Goal: Use online tool/utility: Utilize a website feature to perform a specific function

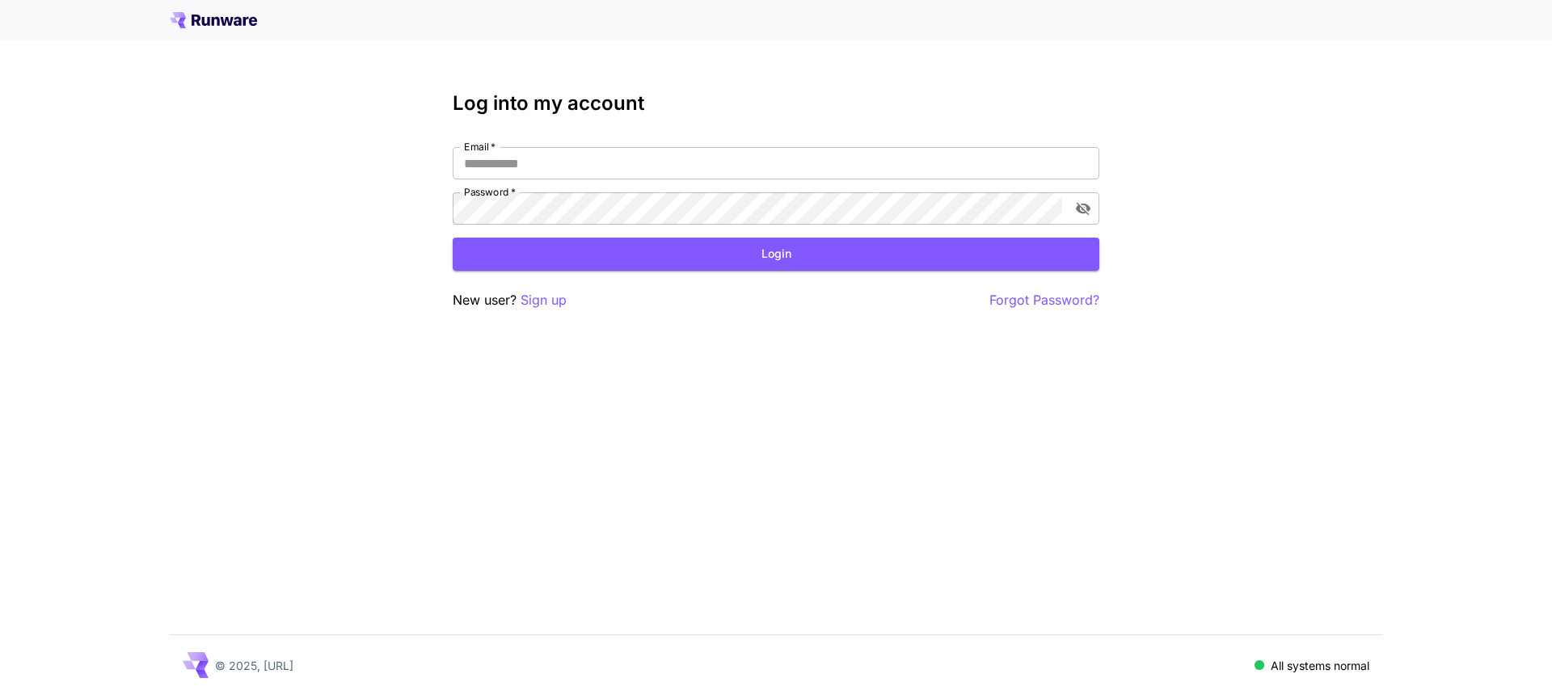
type input "**********"
drag, startPoint x: 672, startPoint y: 231, endPoint x: 683, endPoint y: 252, distance: 23.9
click at [672, 231] on form "**********" at bounding box center [776, 209] width 646 height 124
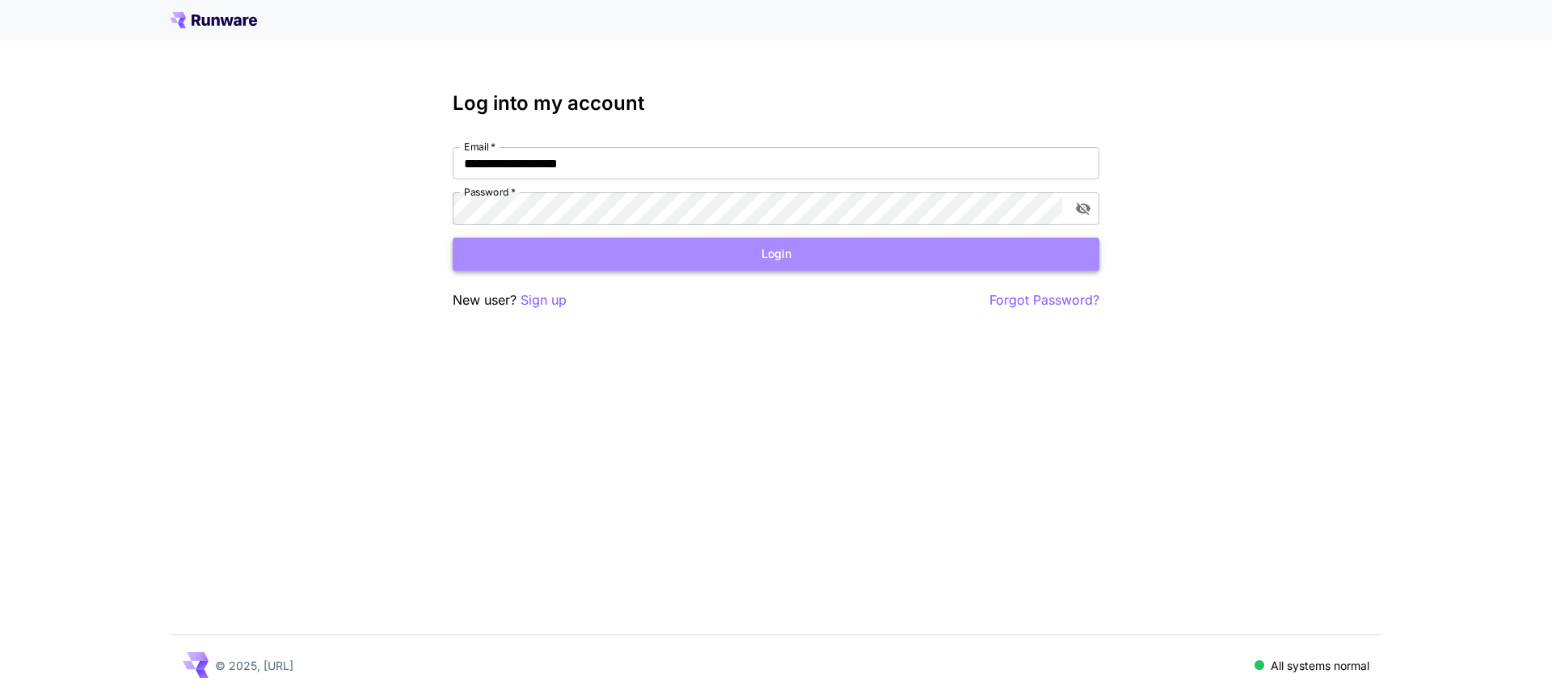
click at [704, 270] on button "Login" at bounding box center [776, 254] width 646 height 33
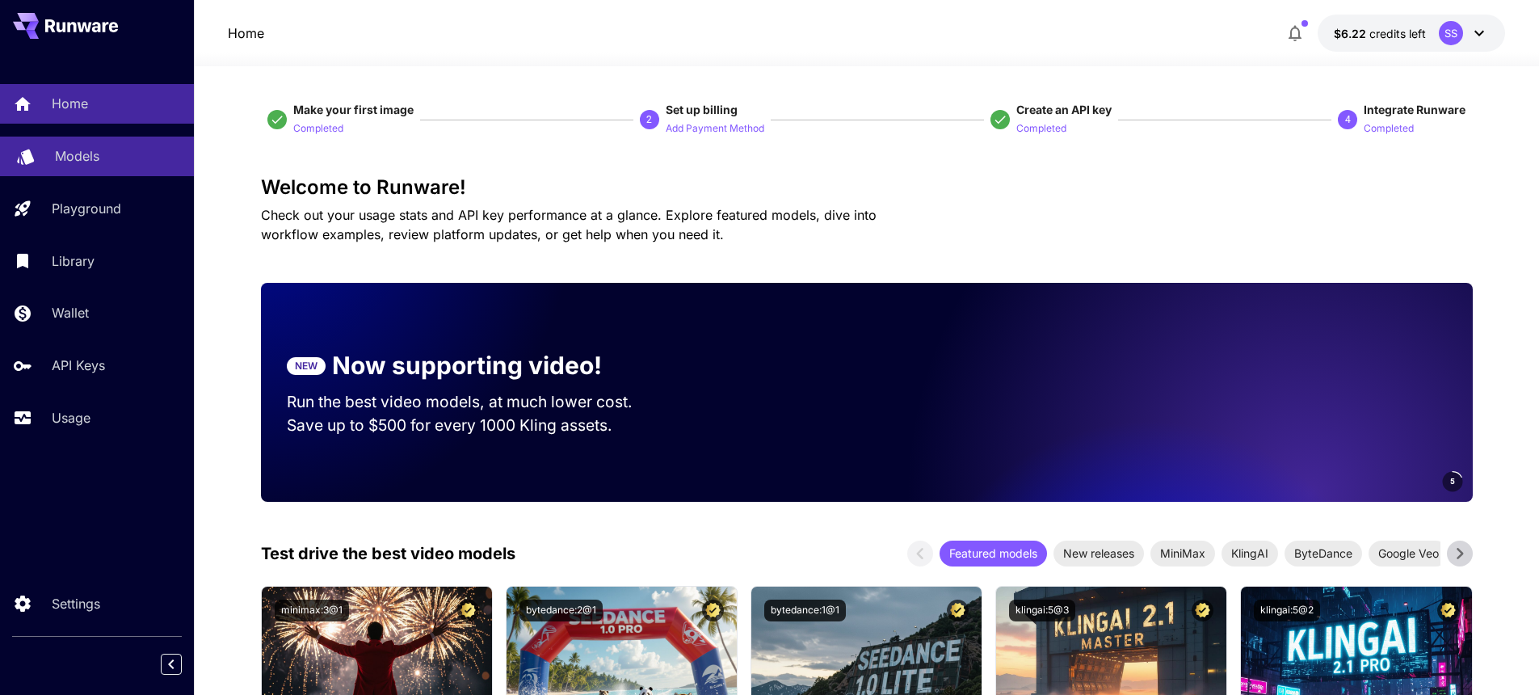
click at [95, 160] on p "Models" at bounding box center [77, 155] width 44 height 19
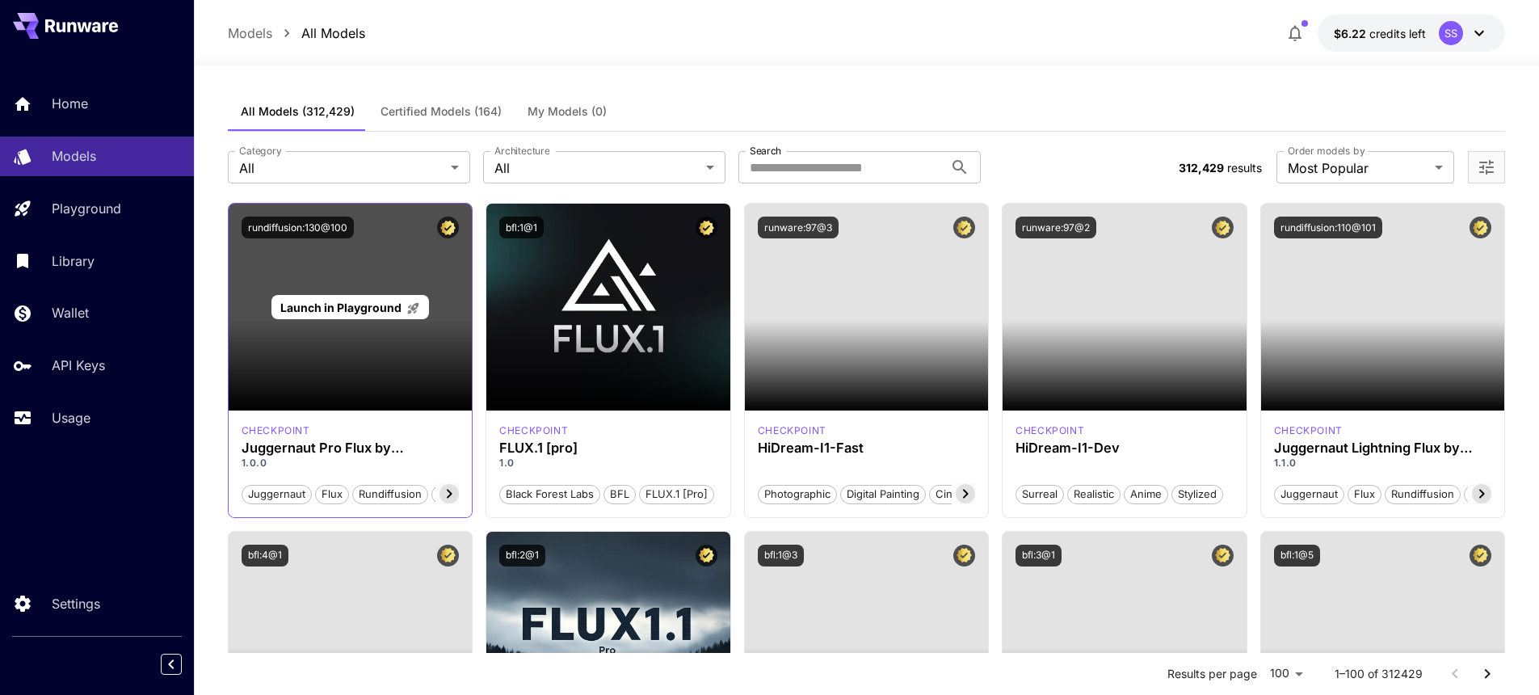
click at [372, 307] on span "Launch in Playground" at bounding box center [340, 308] width 121 height 14
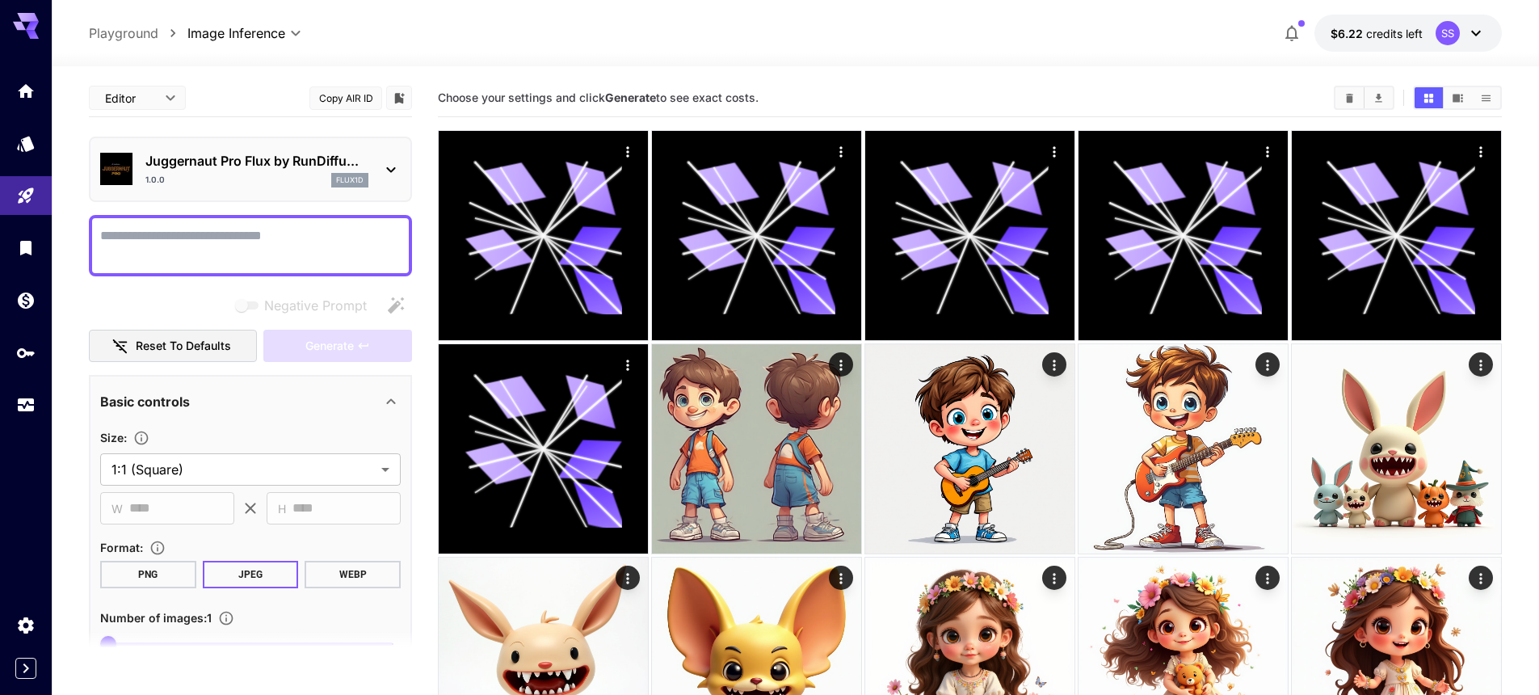
click at [304, 156] on p "Juggernaut Pro Flux by RunDiffu..." at bounding box center [256, 160] width 223 height 19
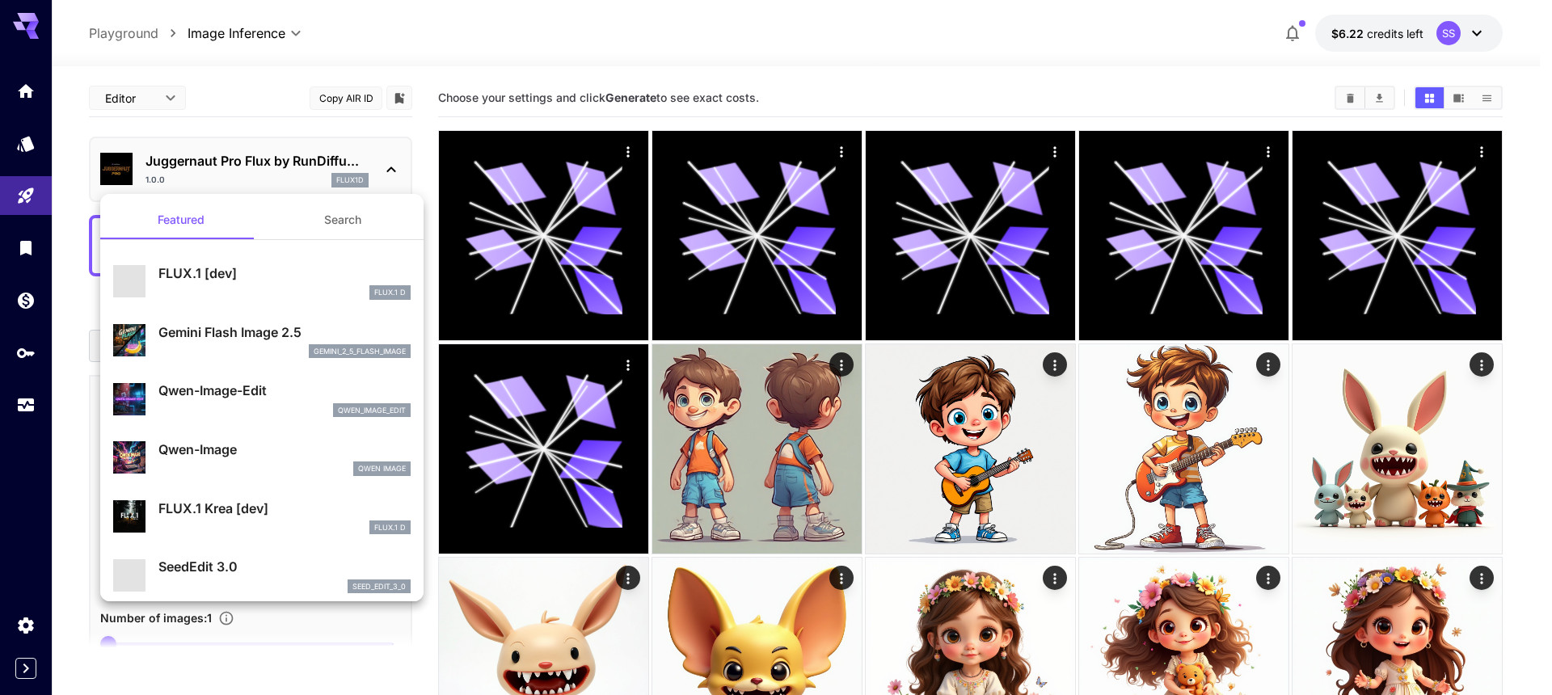
click at [849, 41] on div at bounding box center [776, 347] width 1552 height 695
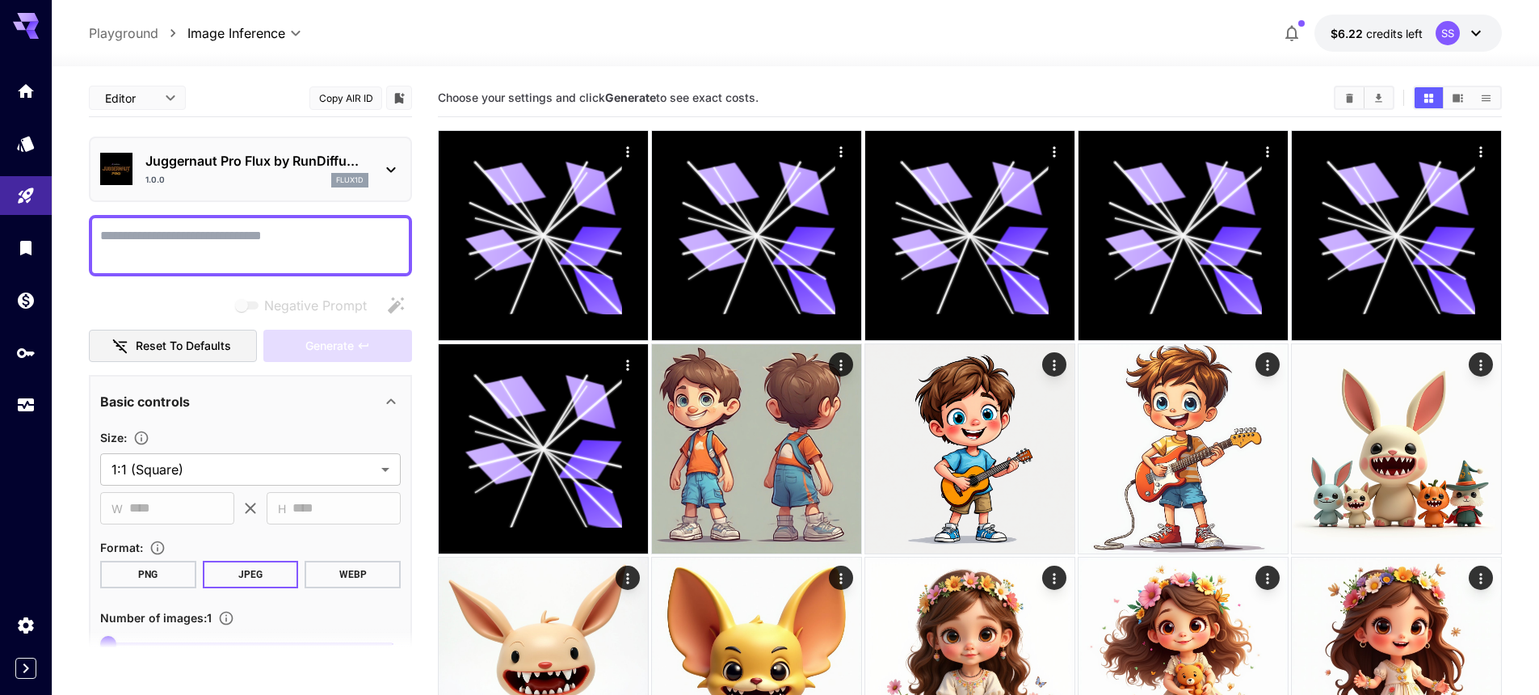
click at [347, 101] on button "Copy AIR ID" at bounding box center [346, 97] width 73 height 23
click at [20, 402] on icon "Usage" at bounding box center [27, 398] width 16 height 8
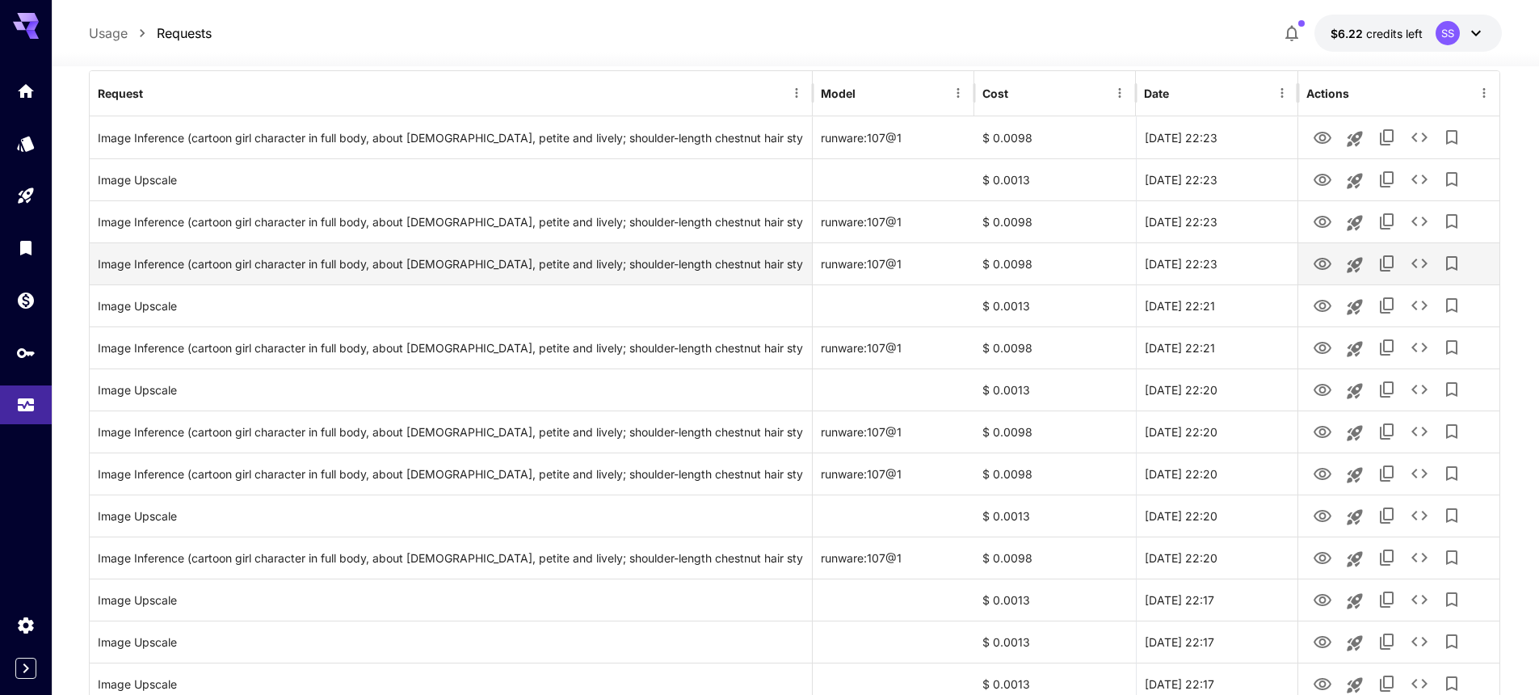
scroll to position [206, 0]
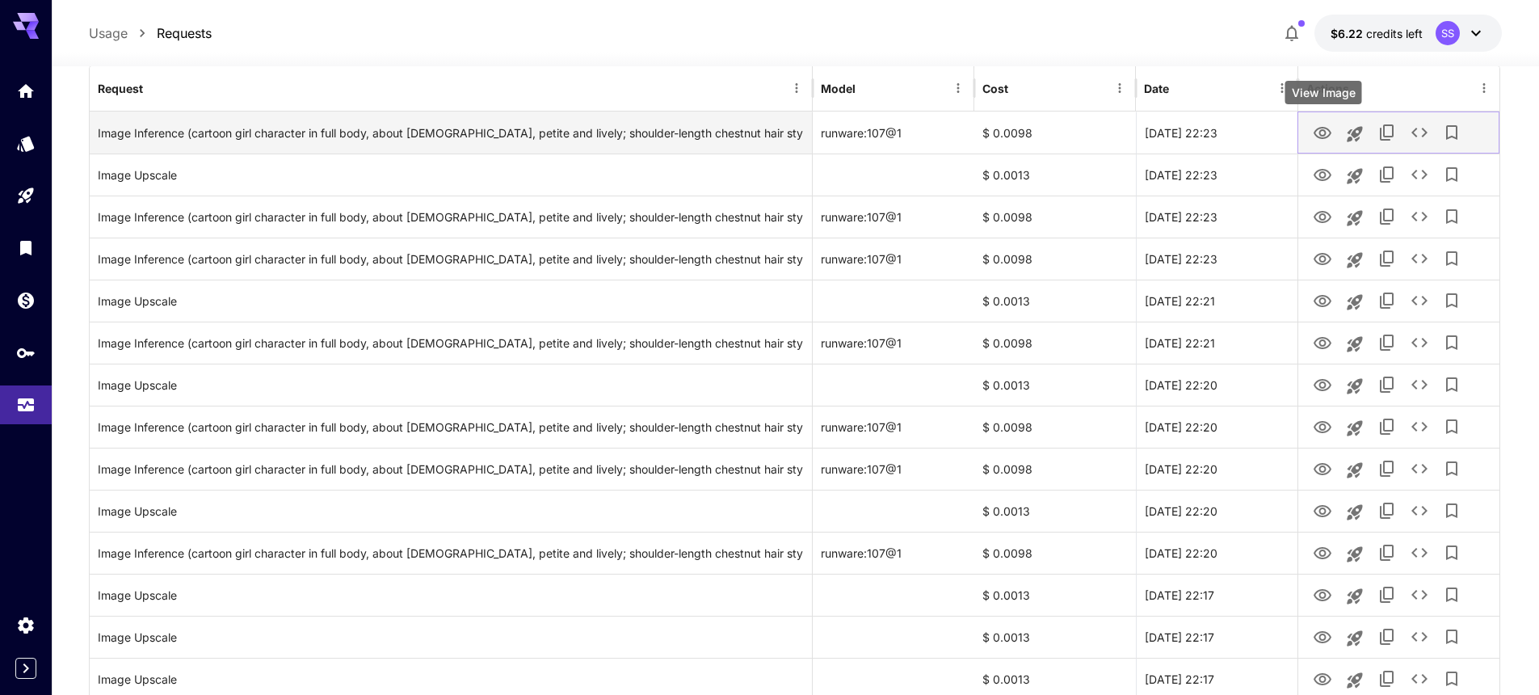
click at [1332, 124] on icon "View Image" at bounding box center [1322, 133] width 19 height 19
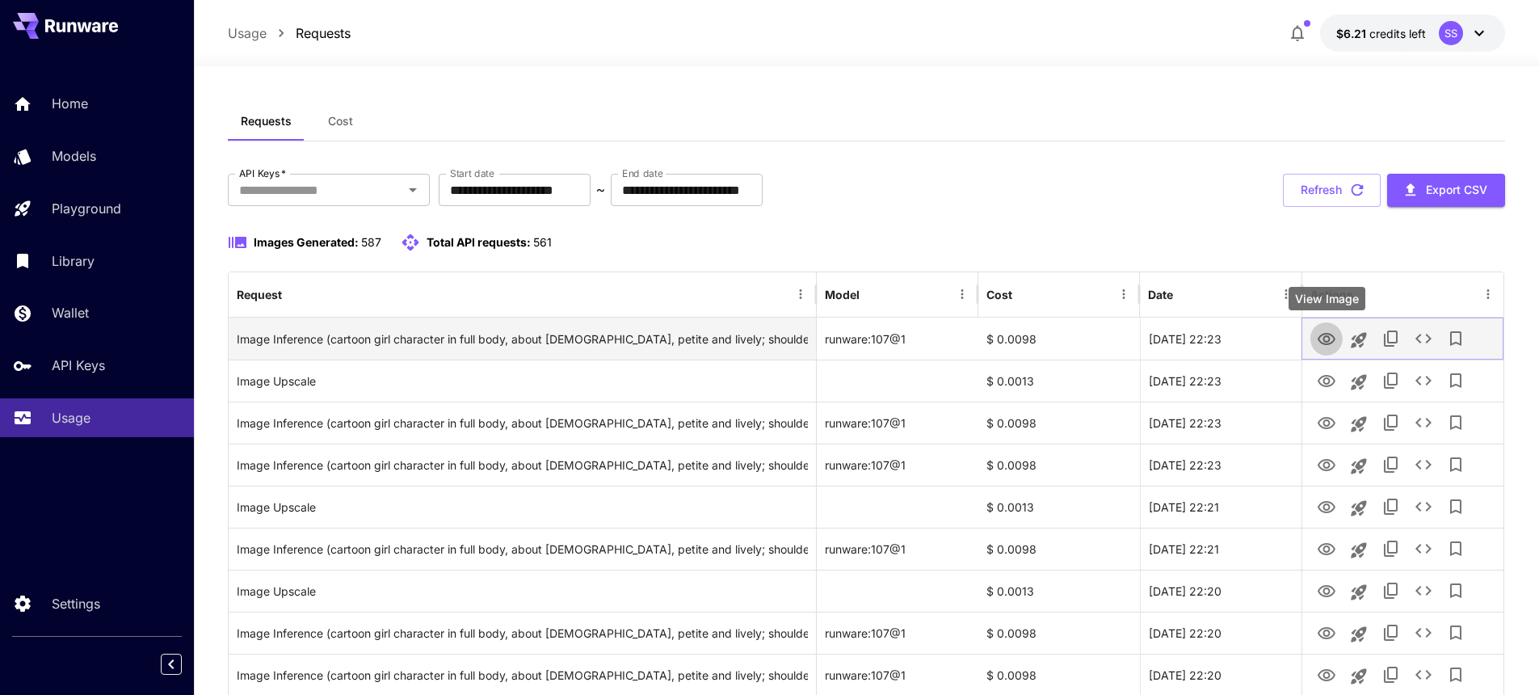
click at [1333, 338] on icon "View Image" at bounding box center [1326, 339] width 19 height 19
click at [1367, 339] on icon "Launch in playground" at bounding box center [1359, 340] width 19 height 19
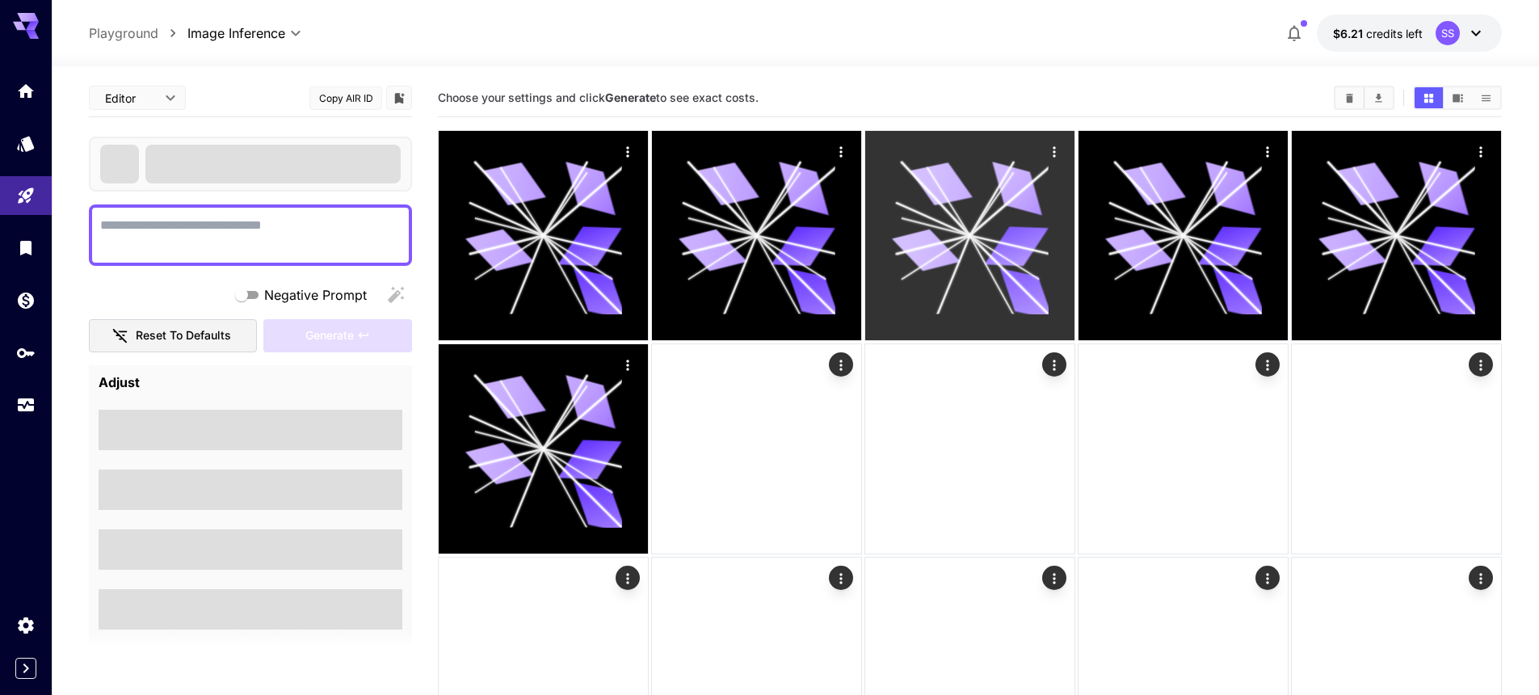
type textarea "**********"
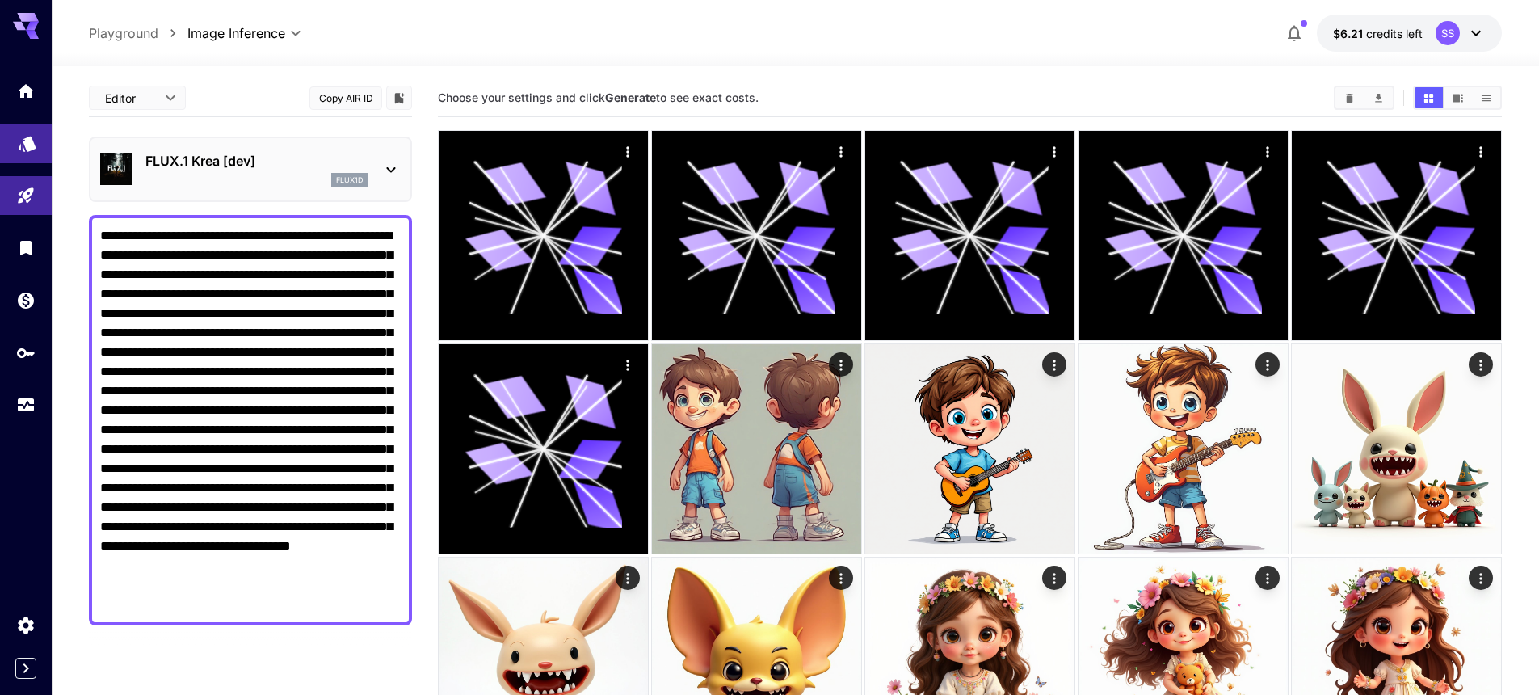
click at [27, 138] on icon "Models" at bounding box center [27, 138] width 17 height 15
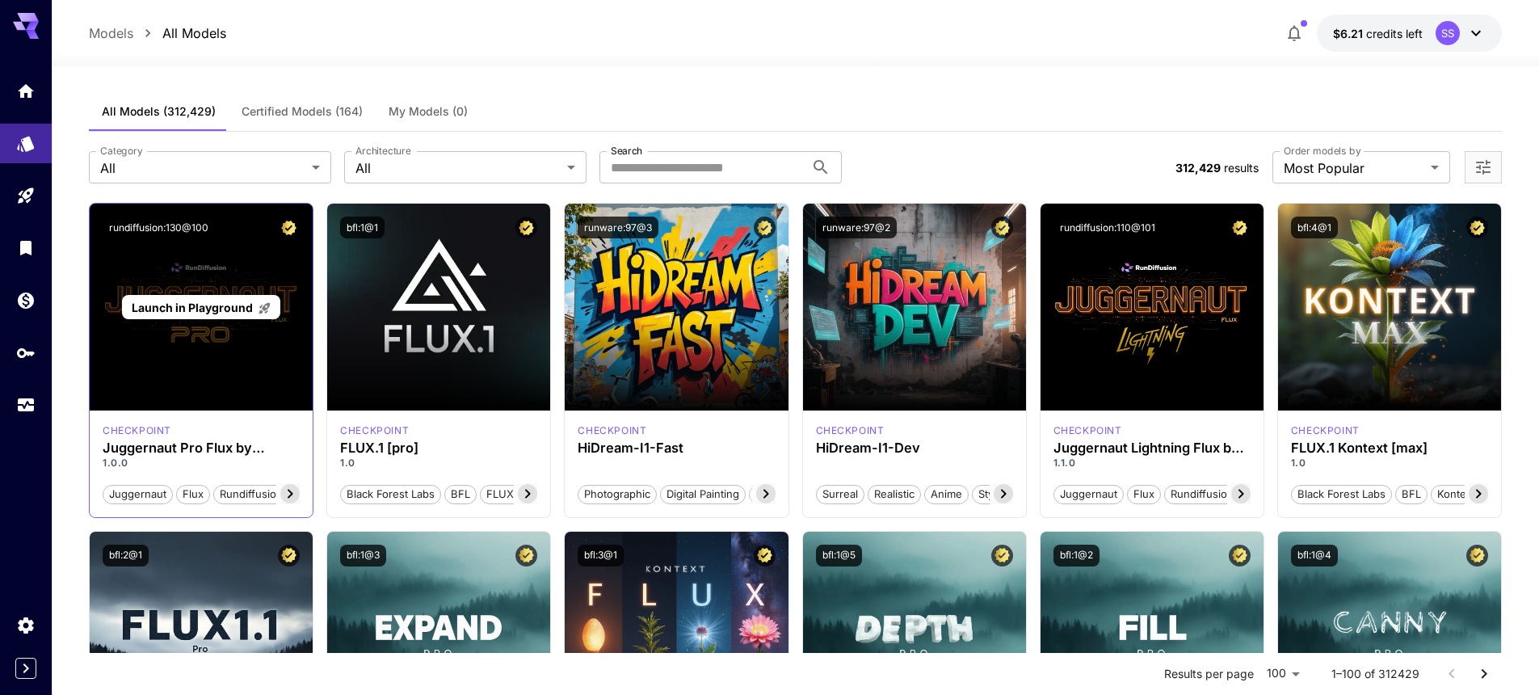
click at [184, 302] on span "Launch in Playground" at bounding box center [192, 308] width 121 height 14
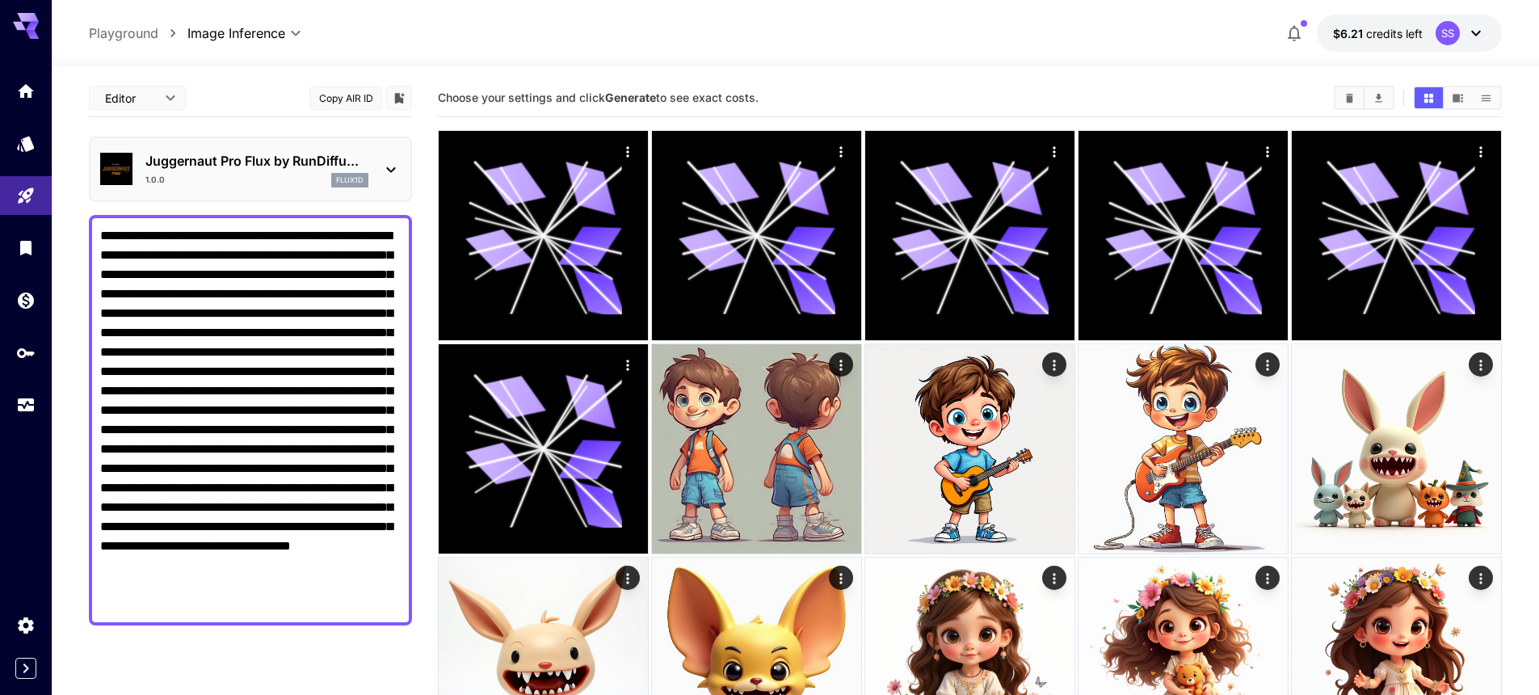
click at [346, 98] on button "Copy AIR ID" at bounding box center [346, 97] width 73 height 23
click at [19, 133] on div "Models" at bounding box center [27, 138] width 19 height 20
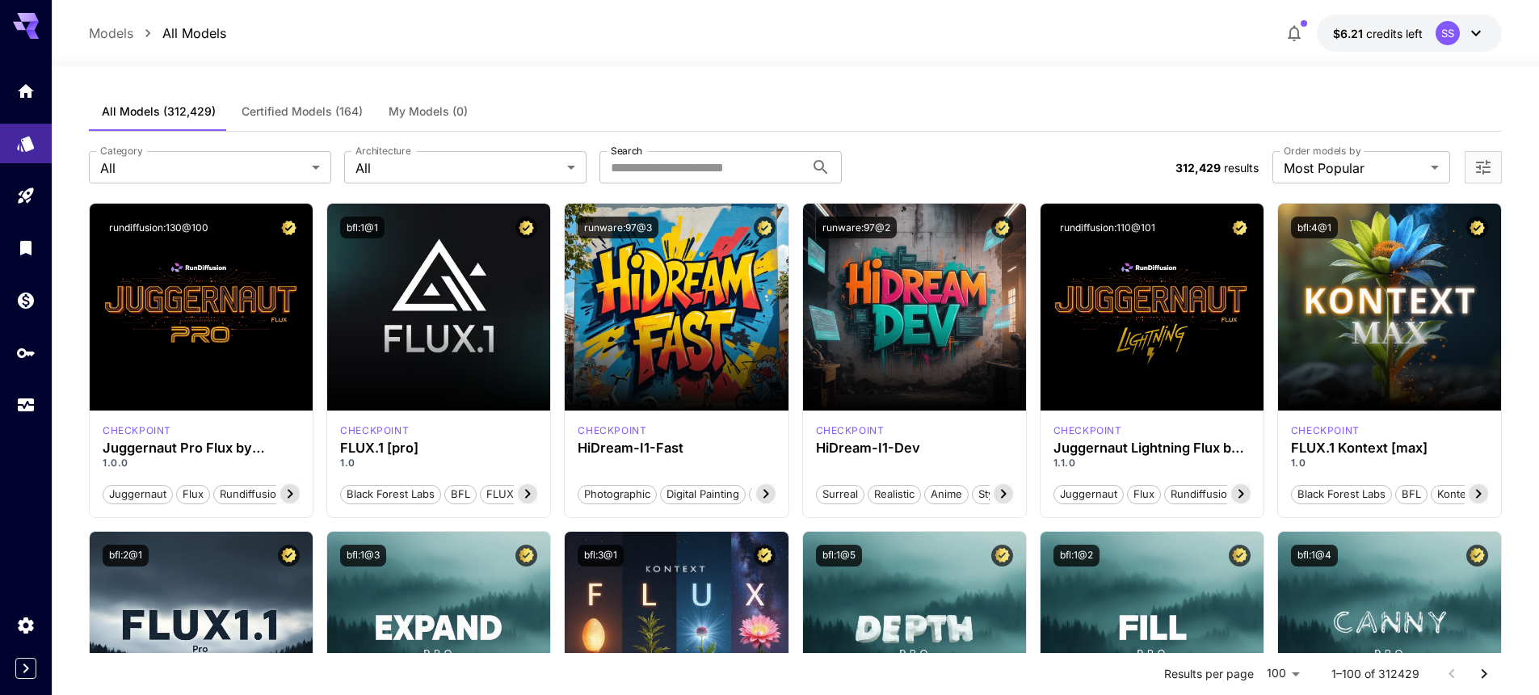
click at [301, 107] on span "Certified Models (164)" at bounding box center [302, 111] width 121 height 15
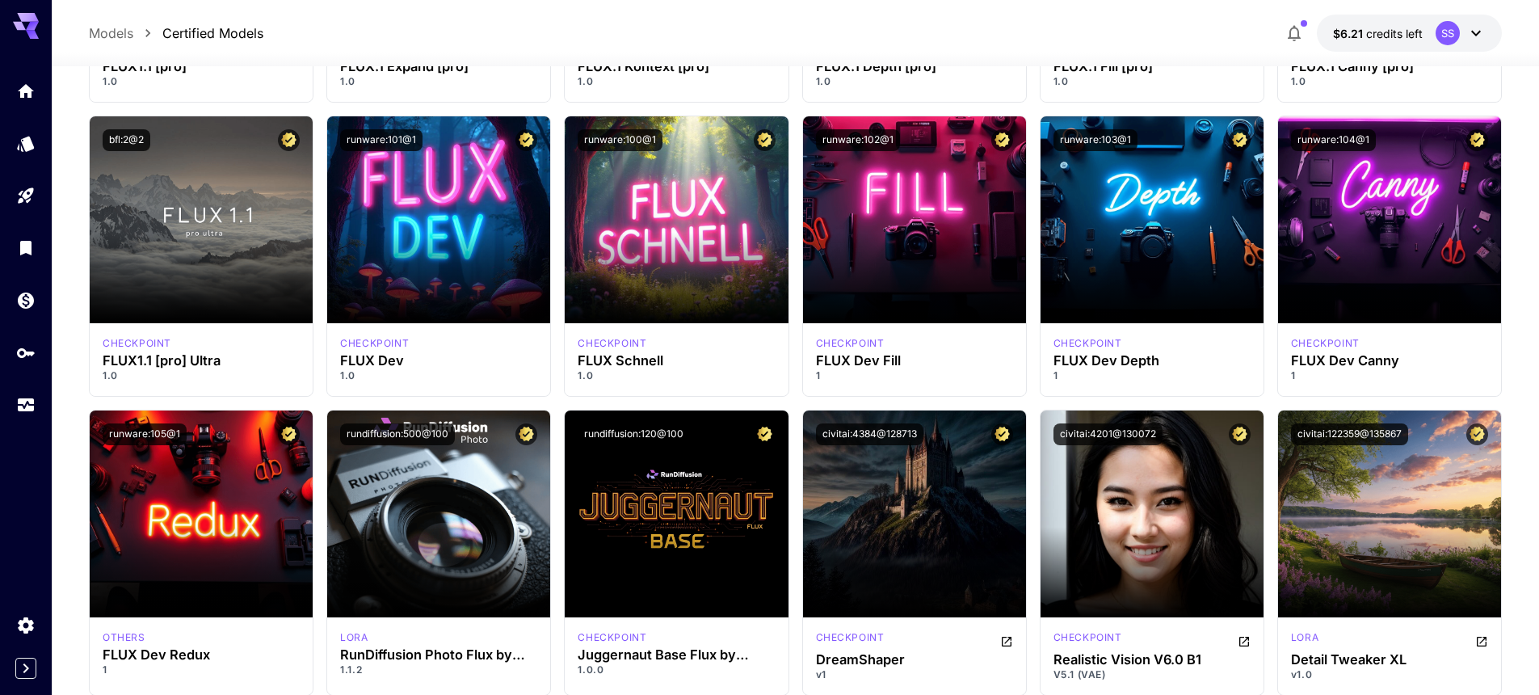
scroll to position [442, 0]
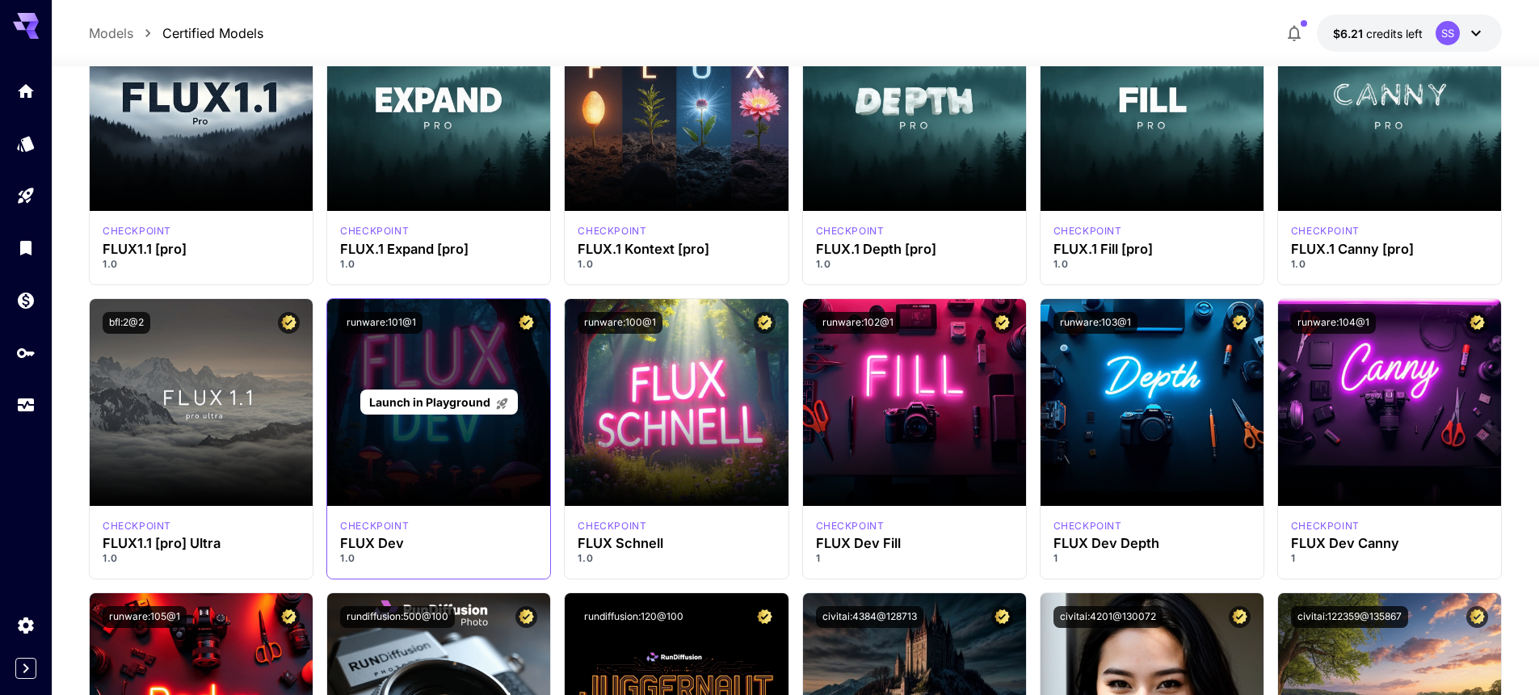
click at [432, 402] on span "Launch in Playground" at bounding box center [429, 402] width 121 height 14
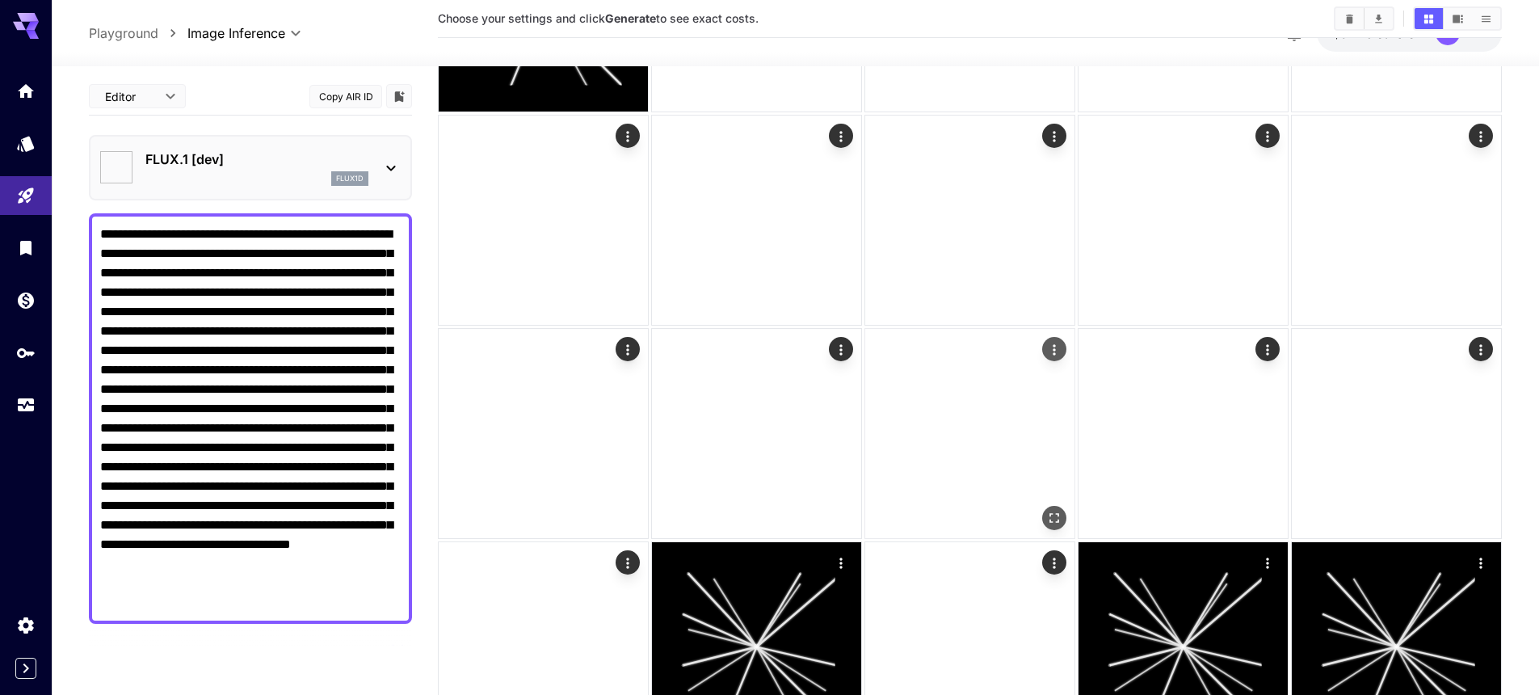
type input "**********"
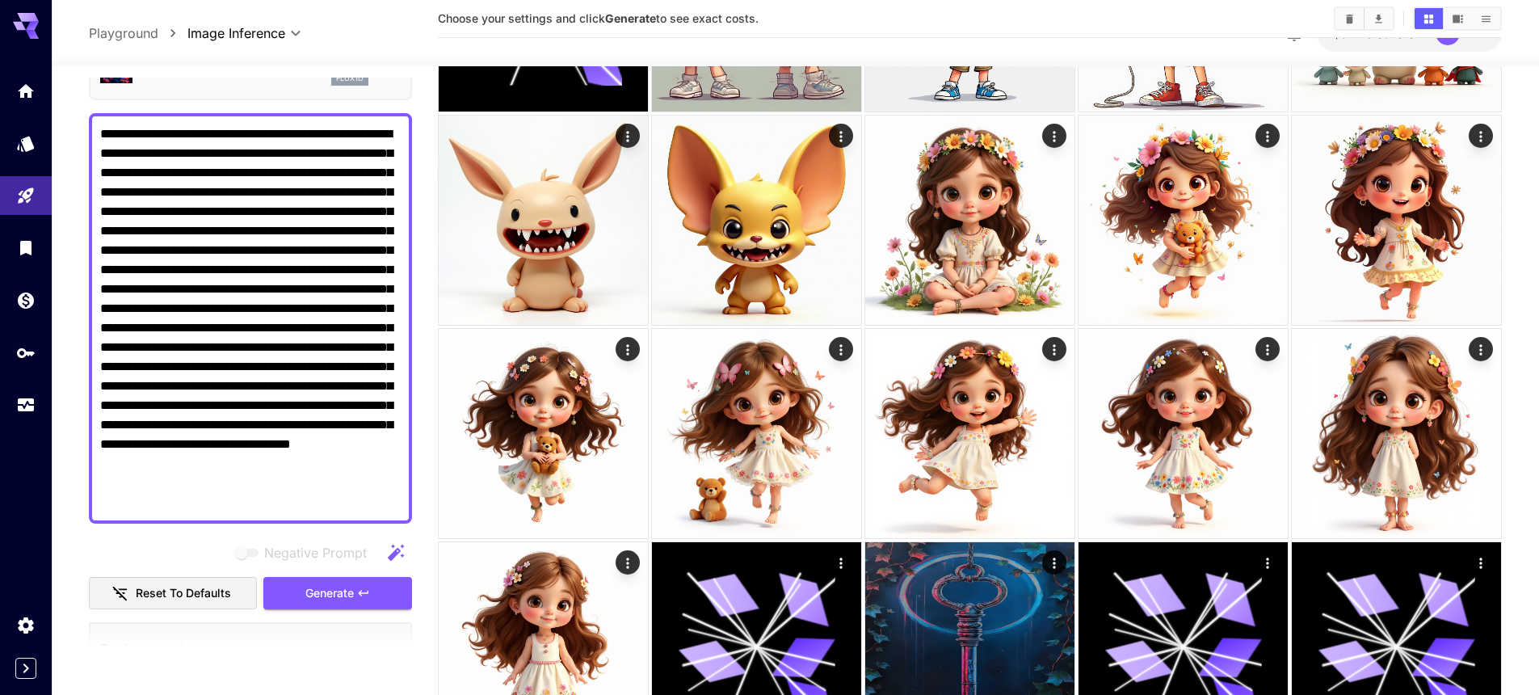
scroll to position [106, 0]
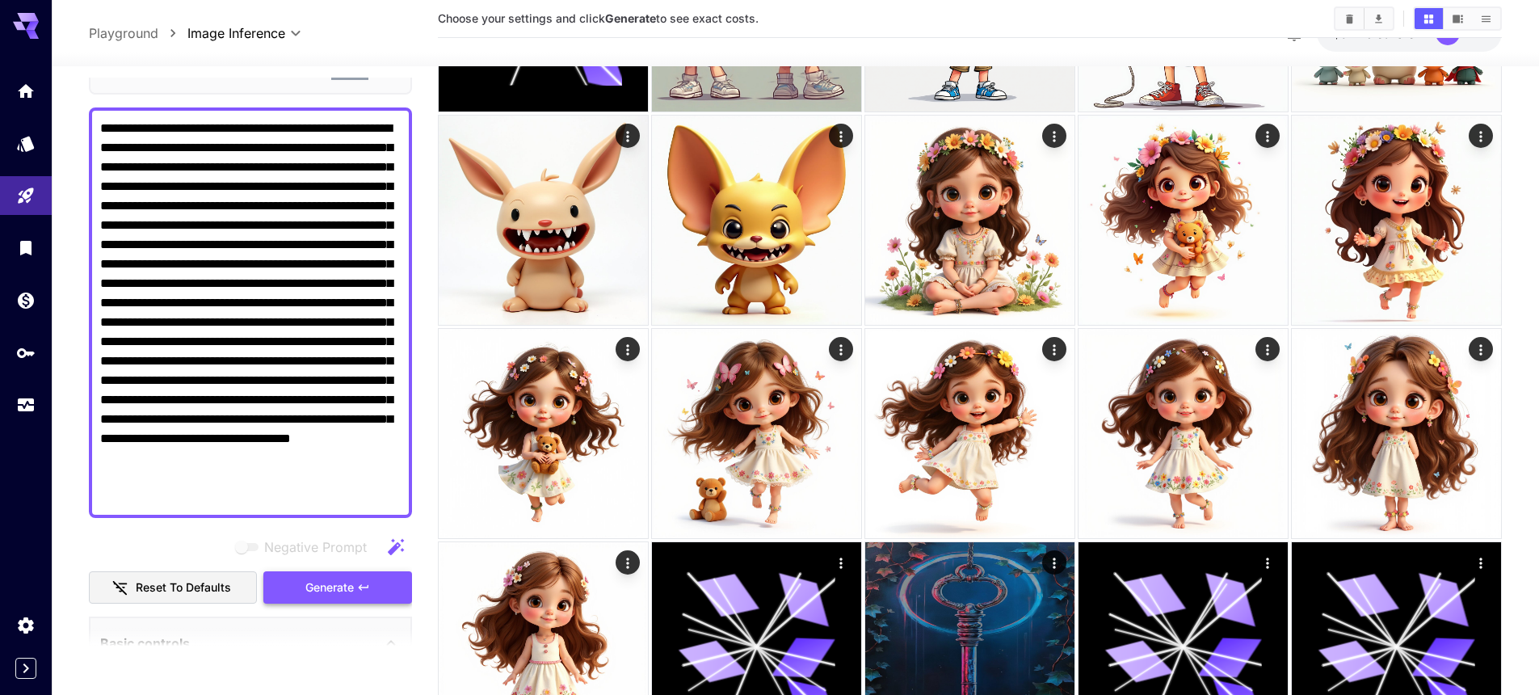
click at [323, 600] on button "Generate" at bounding box center [337, 587] width 149 height 33
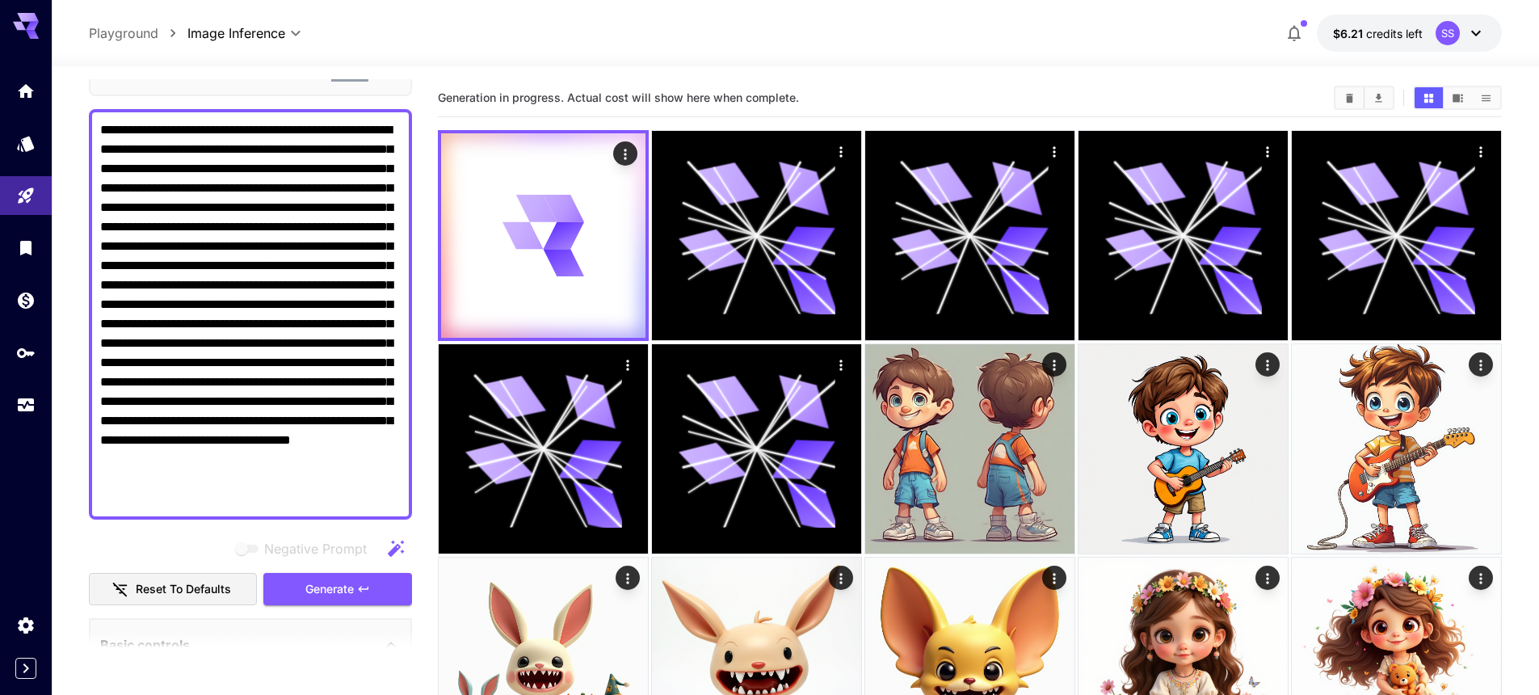
scroll to position [0, 0]
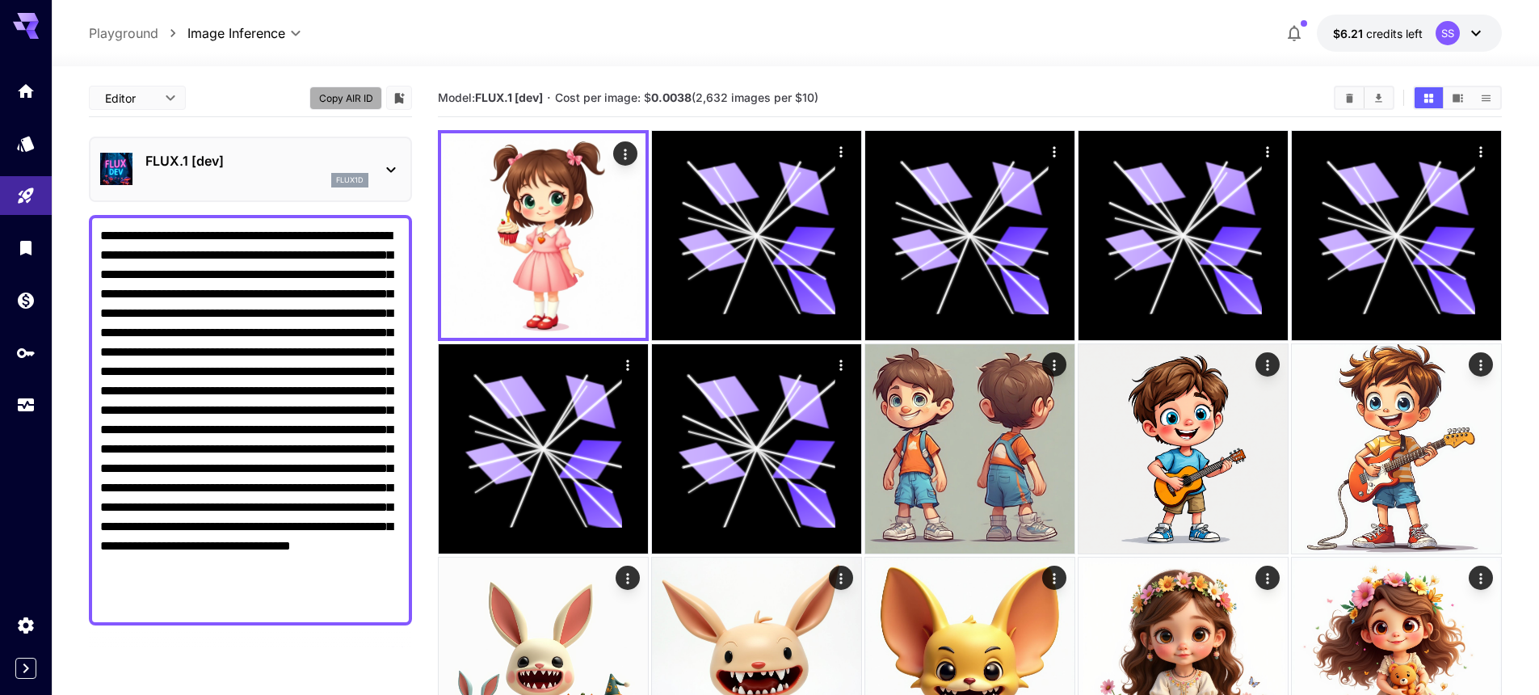
click at [364, 97] on button "Copy AIR ID" at bounding box center [346, 97] width 73 height 23
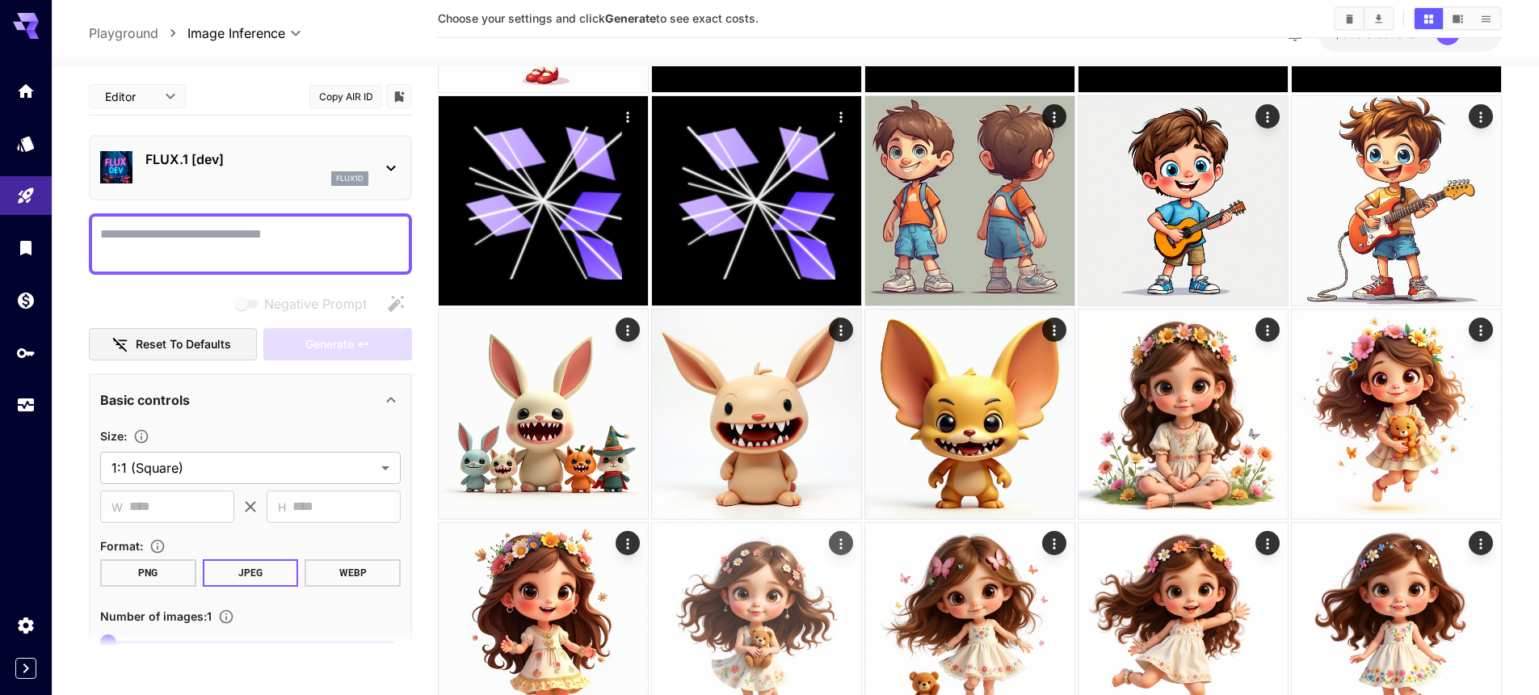
scroll to position [249, 0]
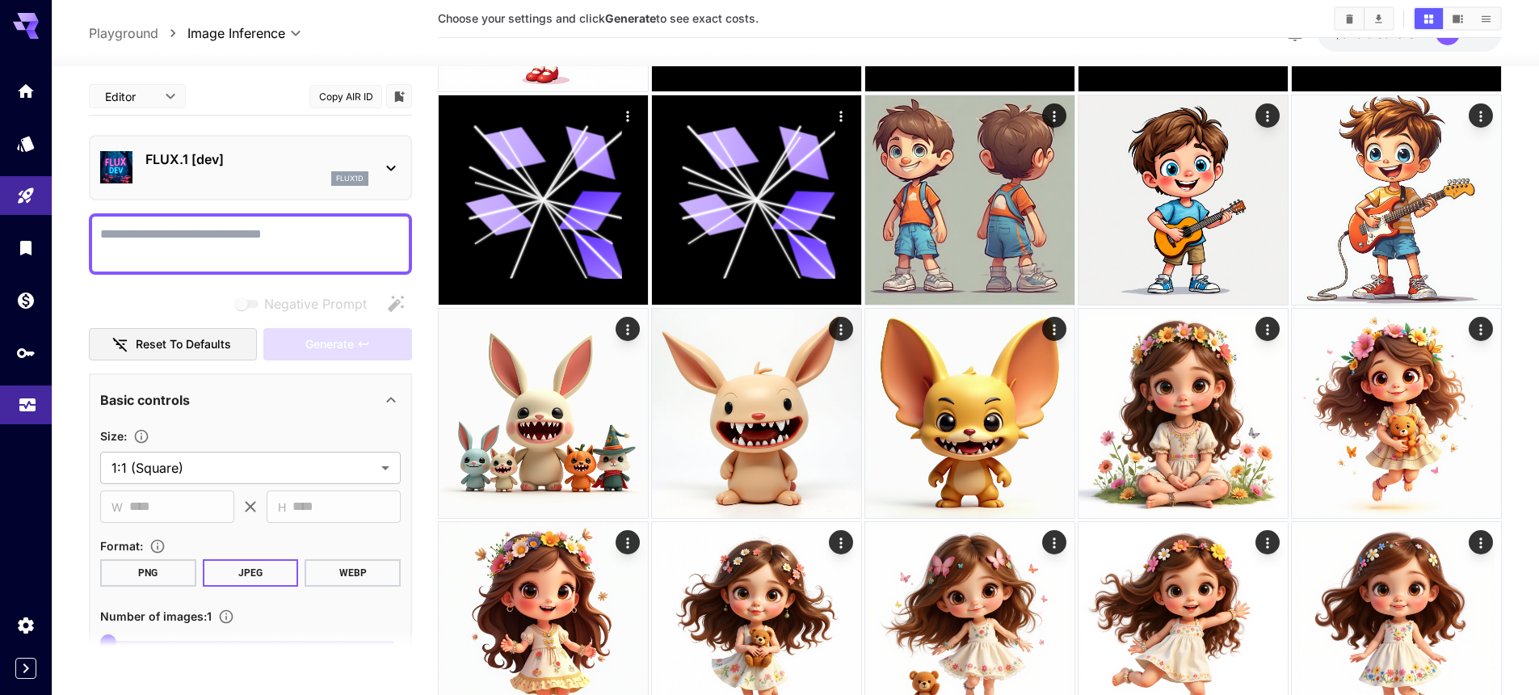
click at [29, 416] on link at bounding box center [26, 405] width 52 height 40
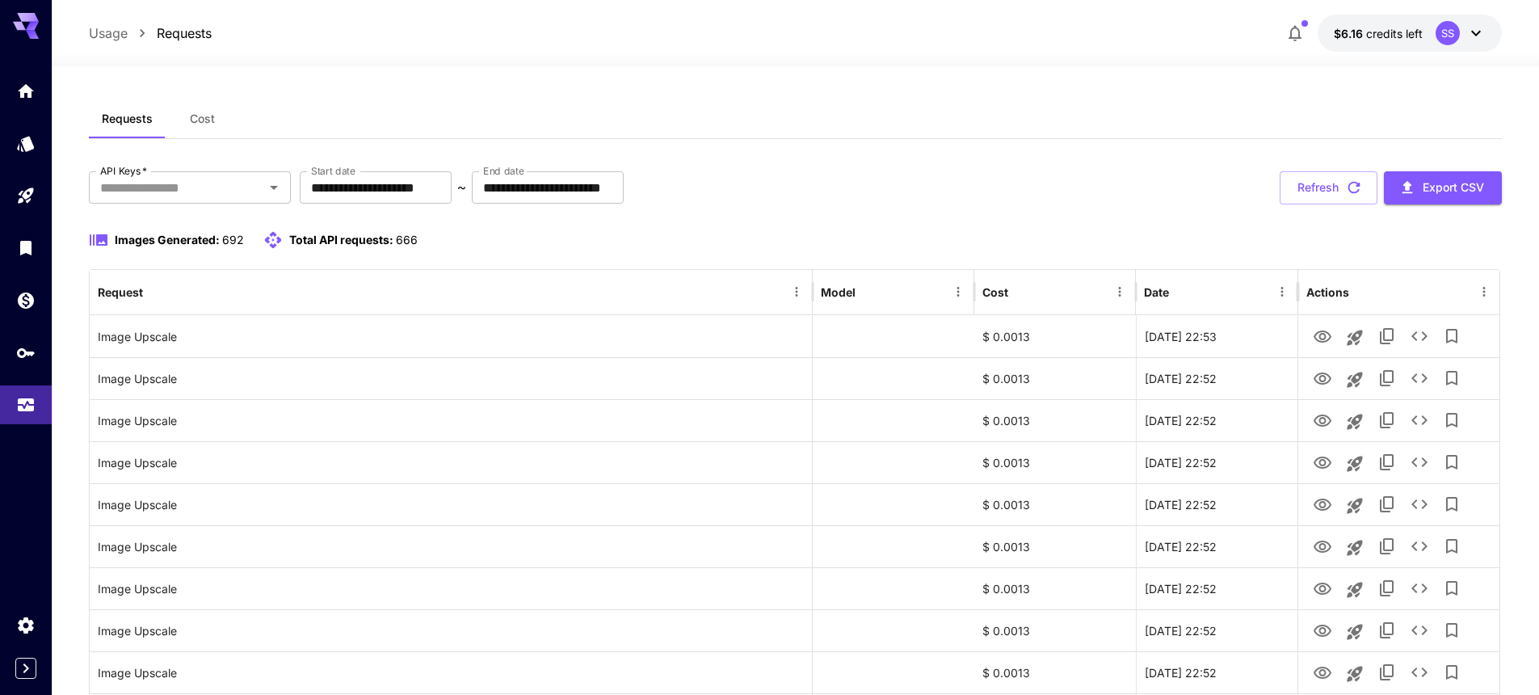
scroll to position [3, 0]
